Goal: Task Accomplishment & Management: Use online tool/utility

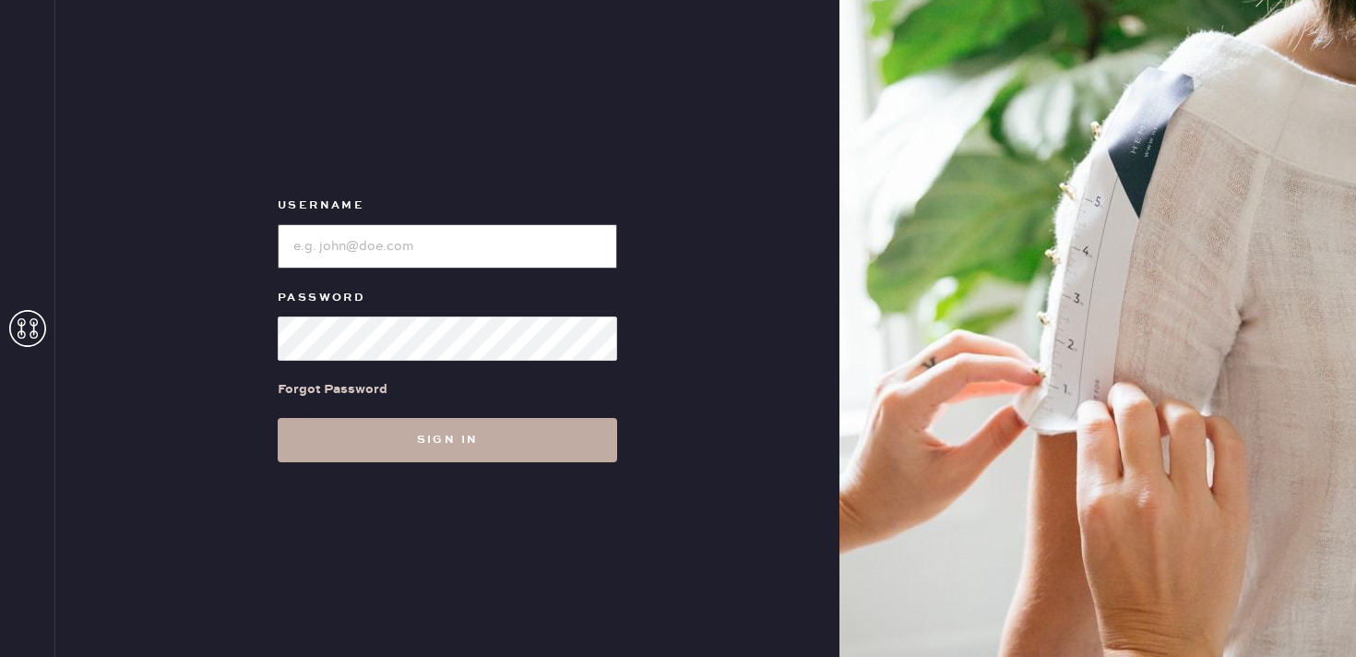
type input "reformationbethesdarow"
click at [473, 454] on button "Sign in" at bounding box center [447, 440] width 339 height 44
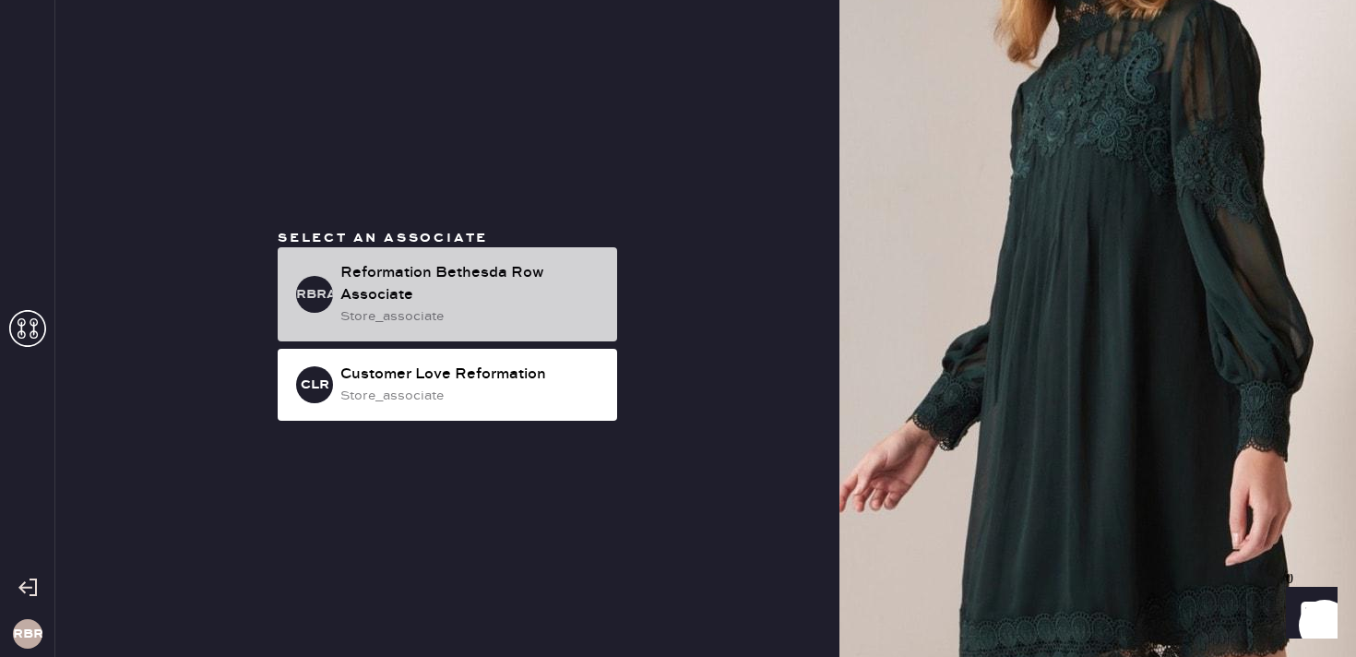
click at [497, 277] on div "Reformation Bethesda Row Associate" at bounding box center [471, 284] width 262 height 44
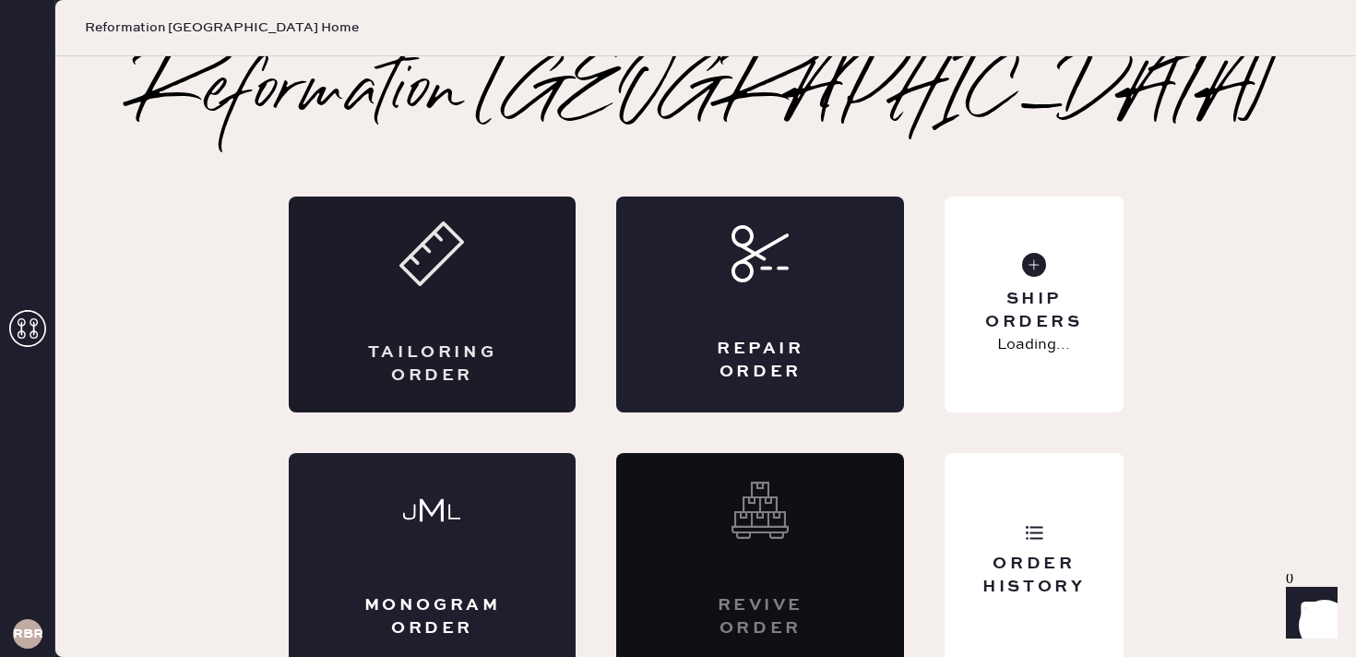
click at [458, 274] on icon at bounding box center [431, 253] width 65 height 65
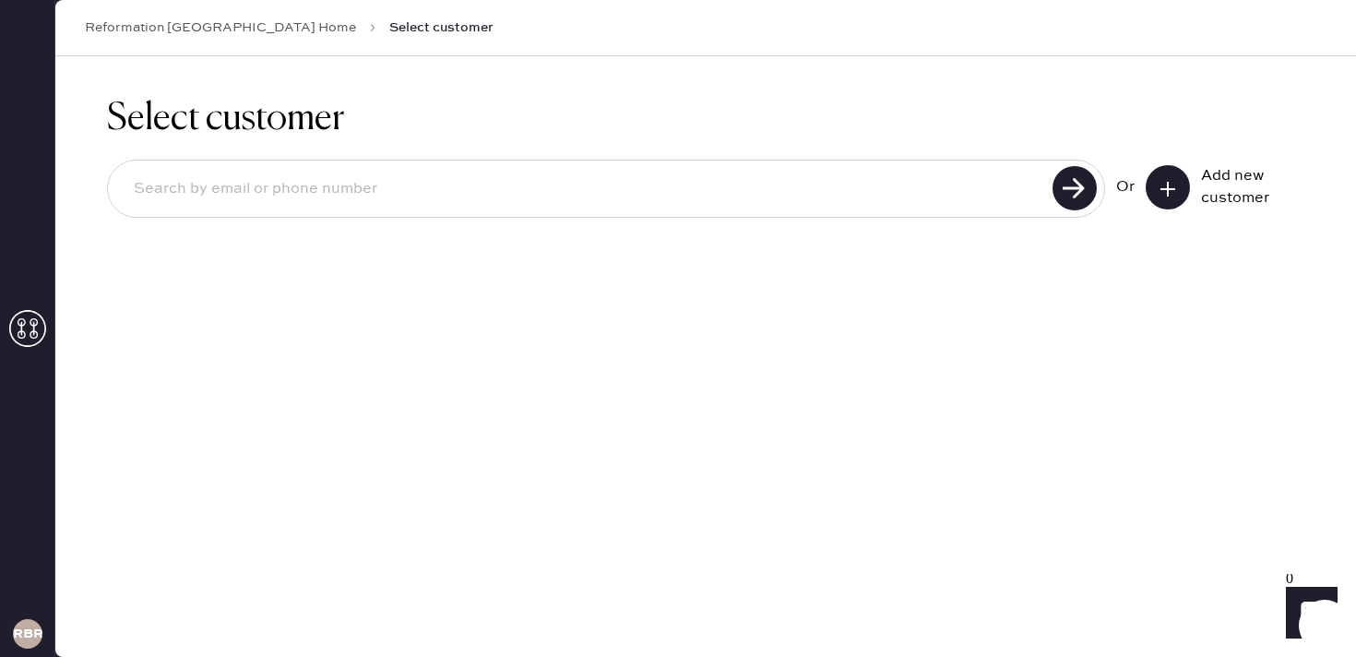
click at [575, 207] on input at bounding box center [583, 189] width 928 height 42
paste input "[EMAIL_ADDRESS][DOMAIN_NAME]"
type input "[EMAIL_ADDRESS][DOMAIN_NAME]"
